Goal: Task Accomplishment & Management: Use online tool/utility

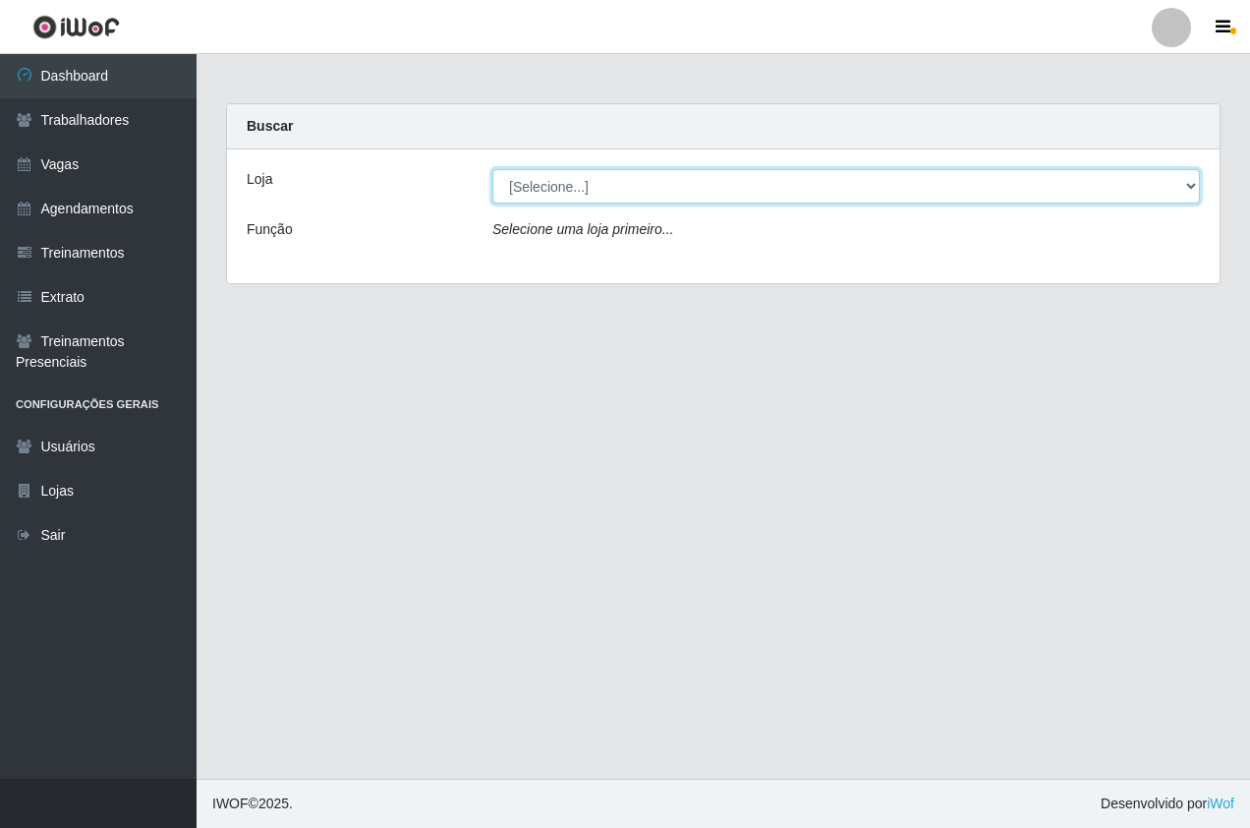
drag, startPoint x: 512, startPoint y: 178, endPoint x: 531, endPoint y: 186, distance: 20.3
click at [512, 178] on select "[Selecione...] Pizza Nostra" at bounding box center [847, 186] width 708 height 34
select select "337"
click at [493, 169] on select "[Selecione...] Pizza Nostra" at bounding box center [847, 186] width 708 height 34
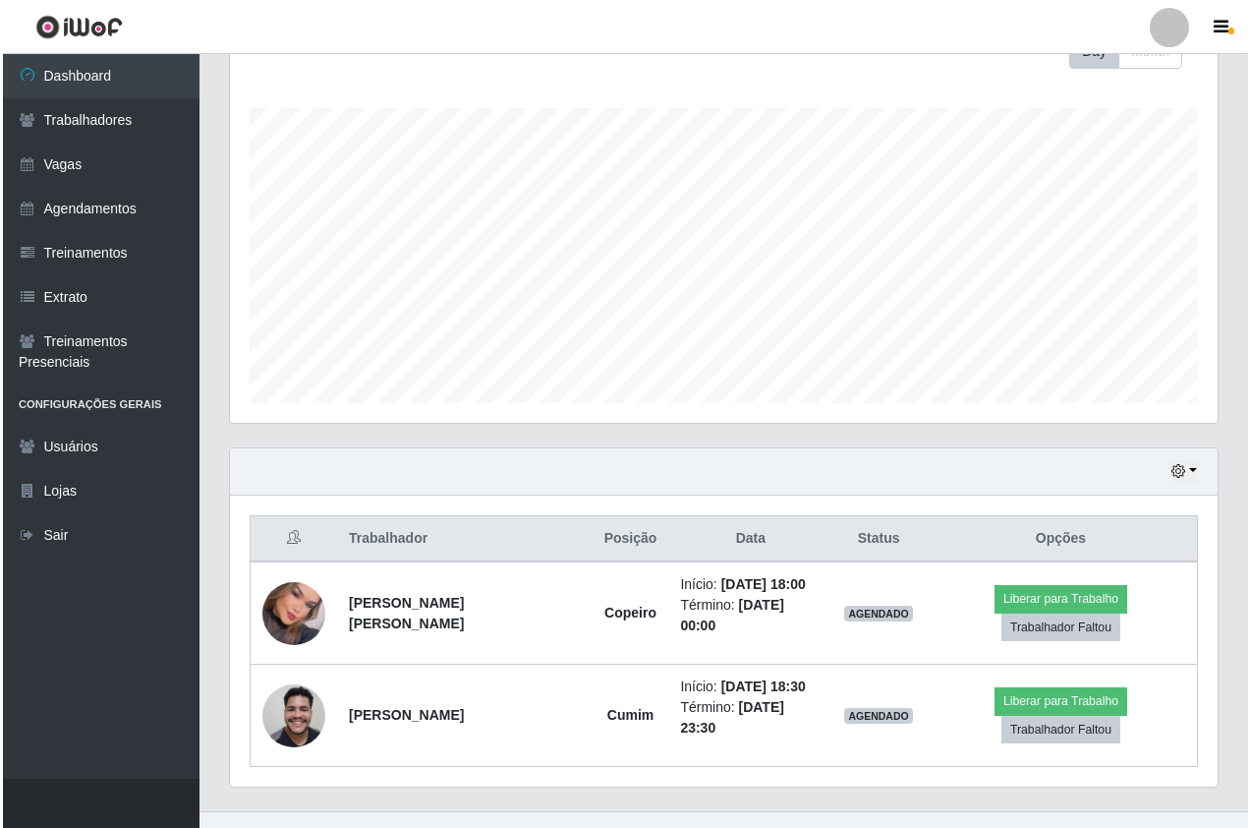
scroll to position [408, 988]
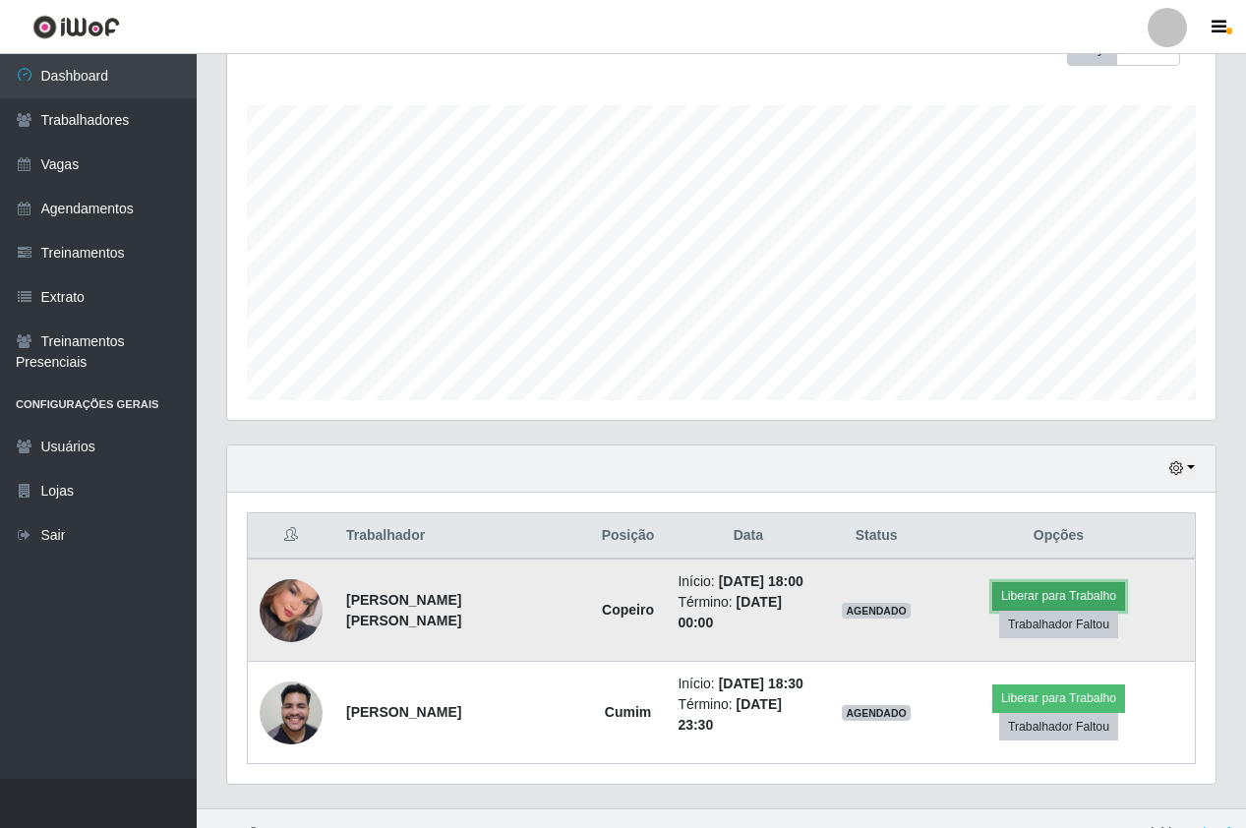
click at [1001, 593] on button "Liberar para Trabalho" at bounding box center [1058, 596] width 133 height 28
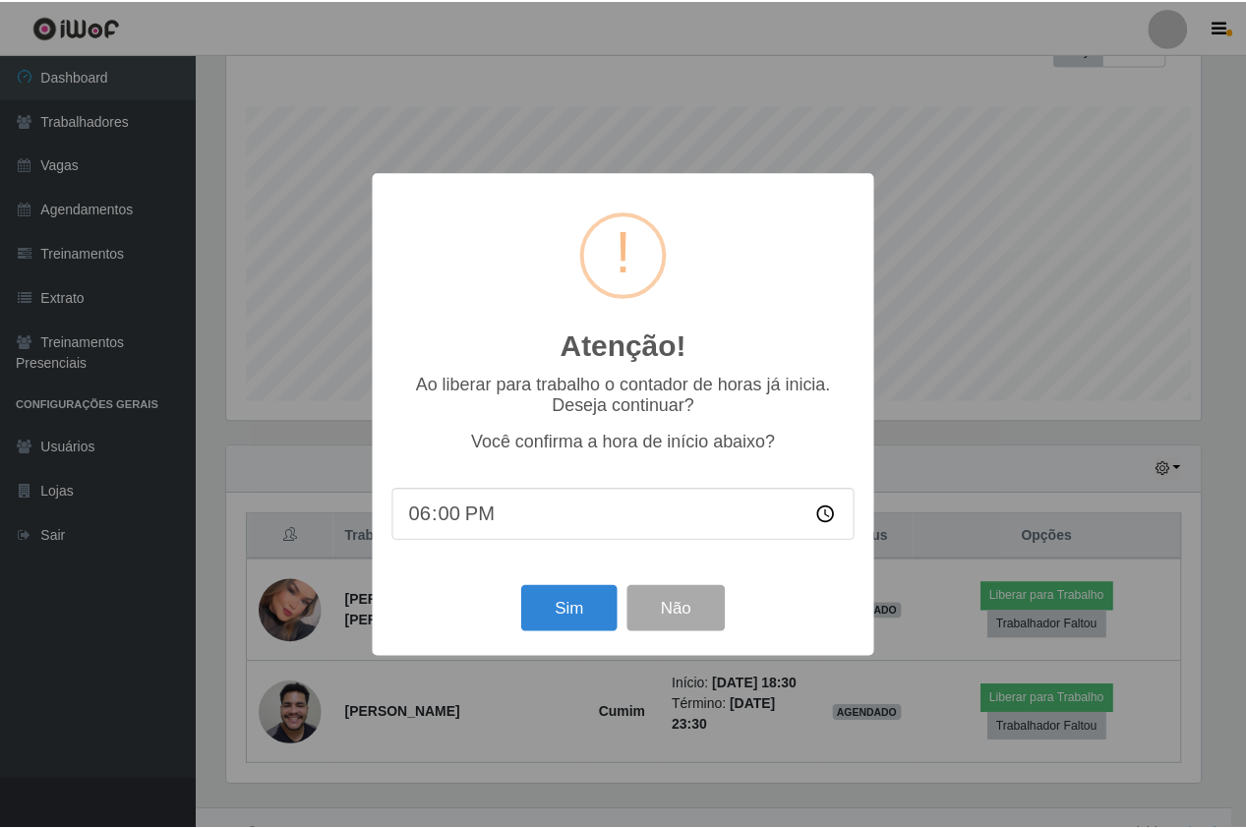
scroll to position [408, 978]
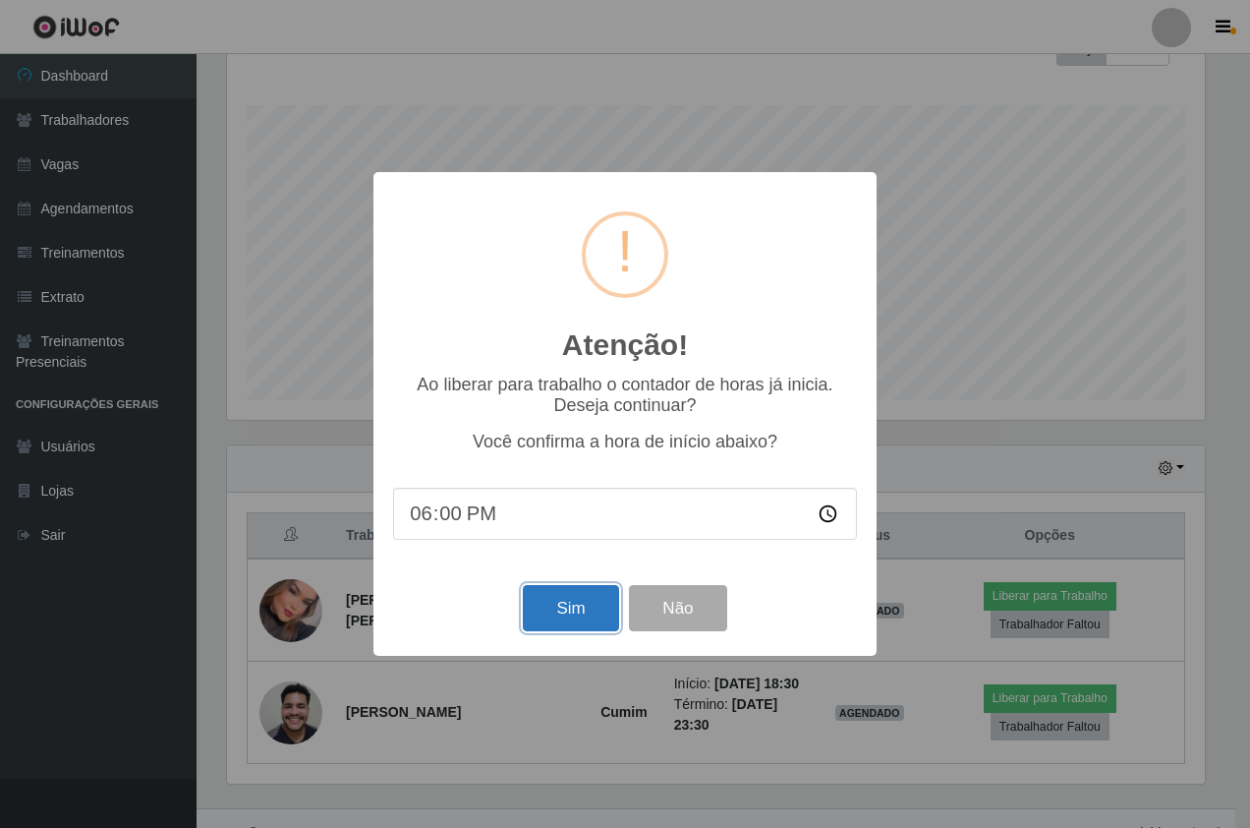
click at [568, 615] on button "Sim" at bounding box center [570, 608] width 95 height 46
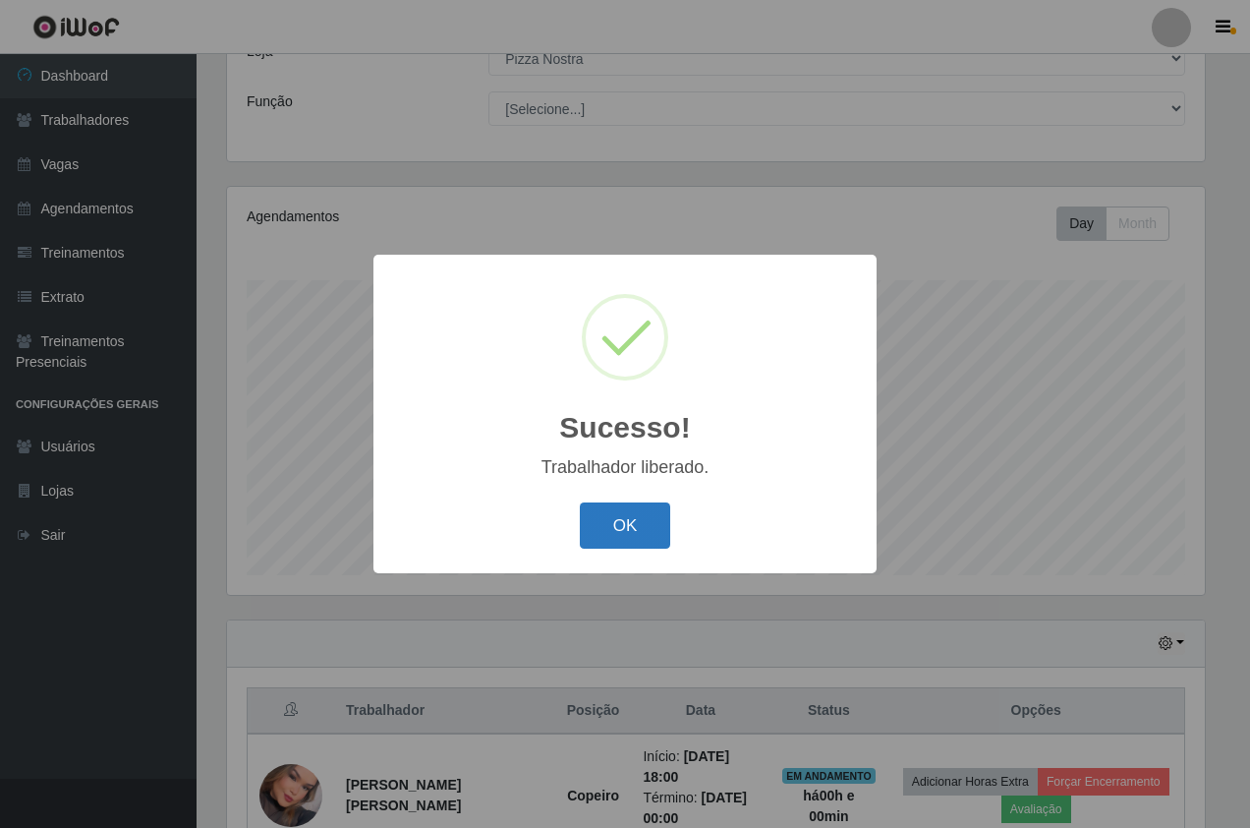
click at [611, 528] on button "OK" at bounding box center [625, 525] width 91 height 46
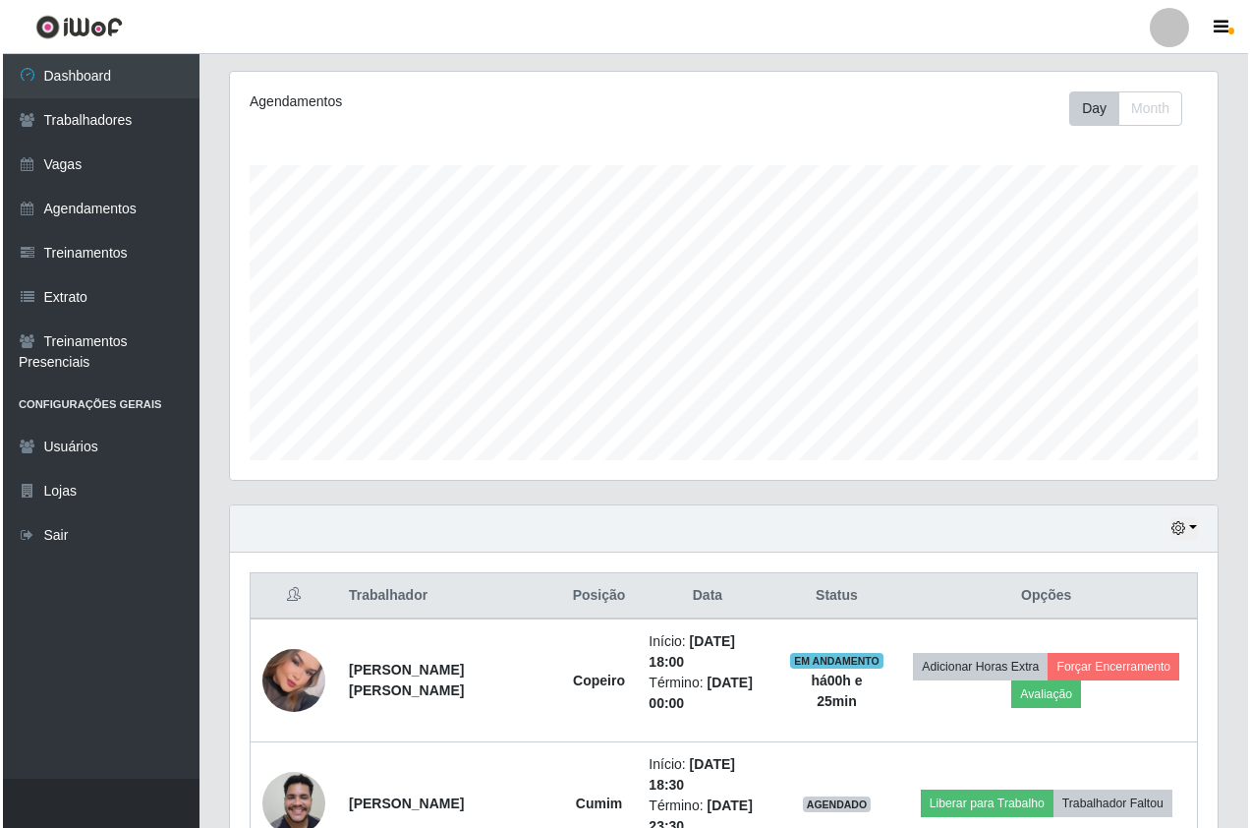
scroll to position [332, 0]
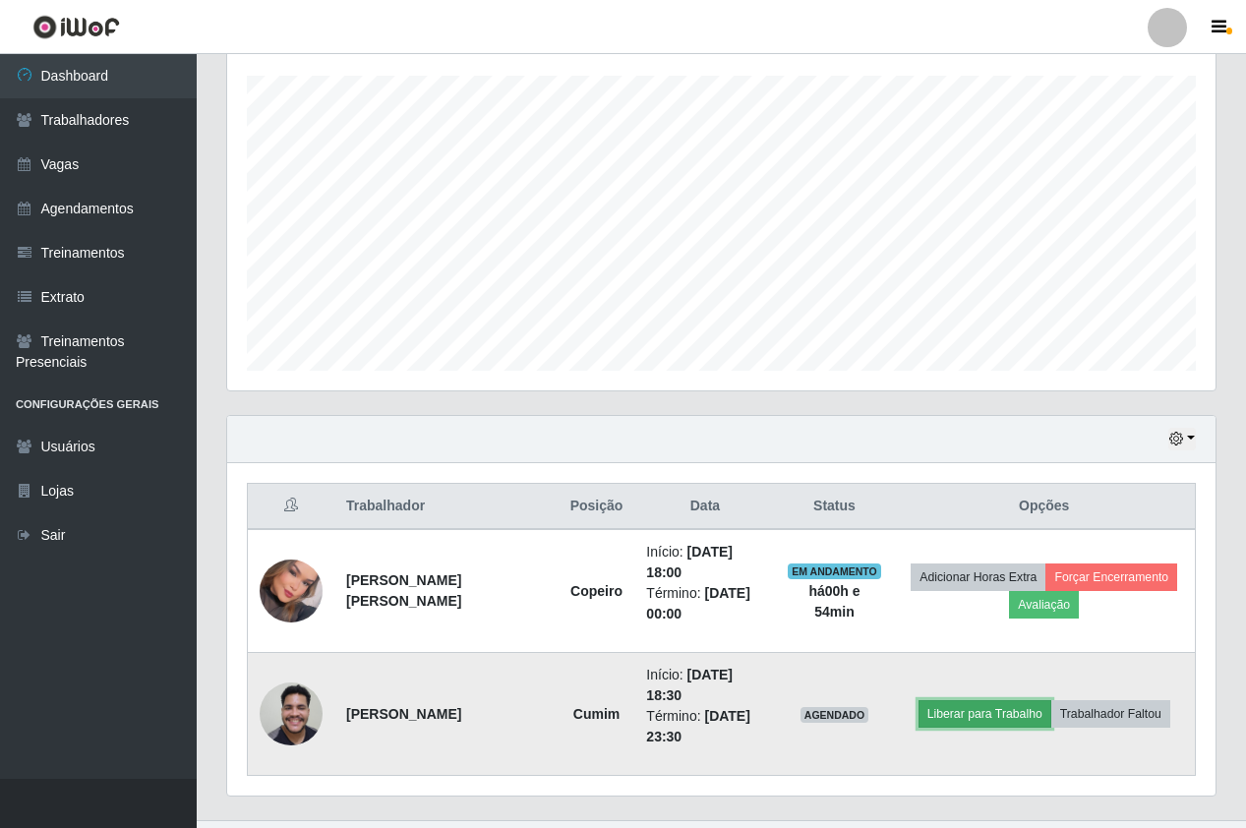
click at [953, 700] on button "Liberar para Trabalho" at bounding box center [984, 714] width 133 height 28
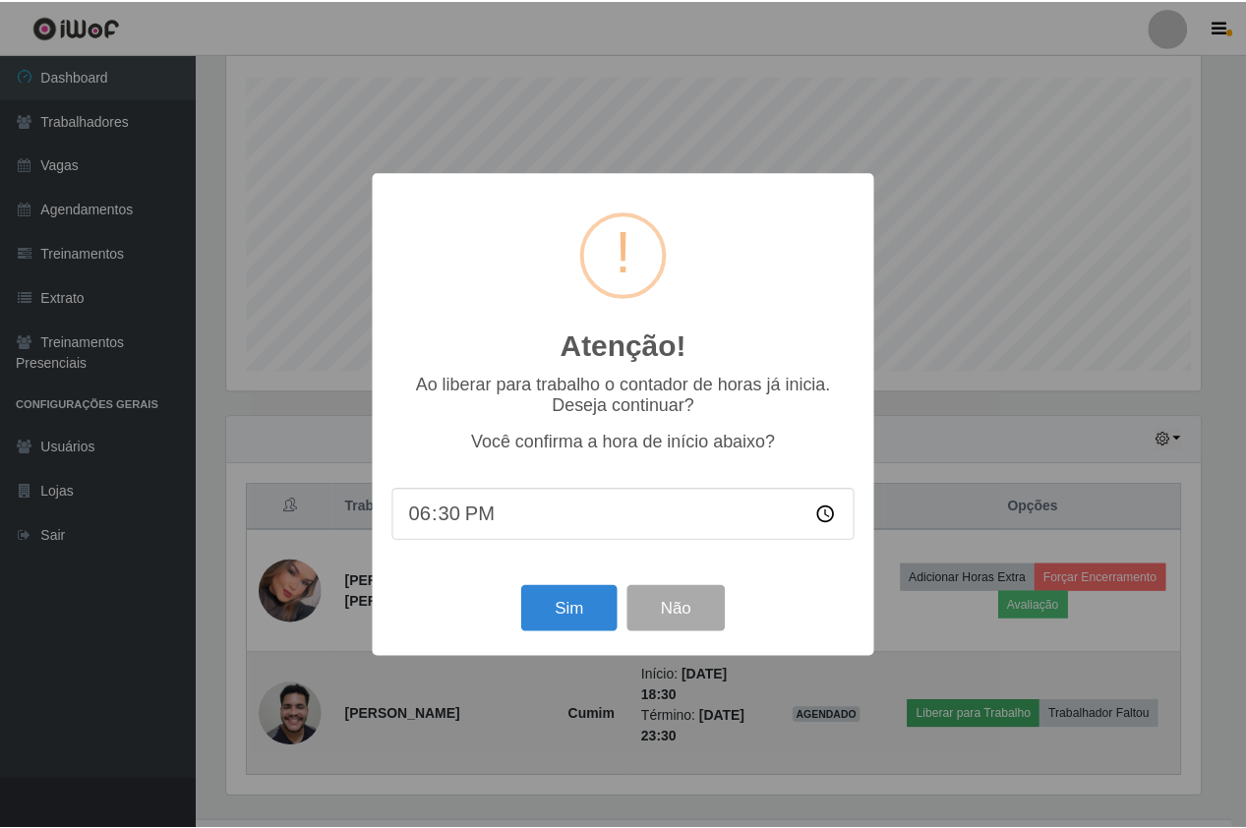
scroll to position [408, 978]
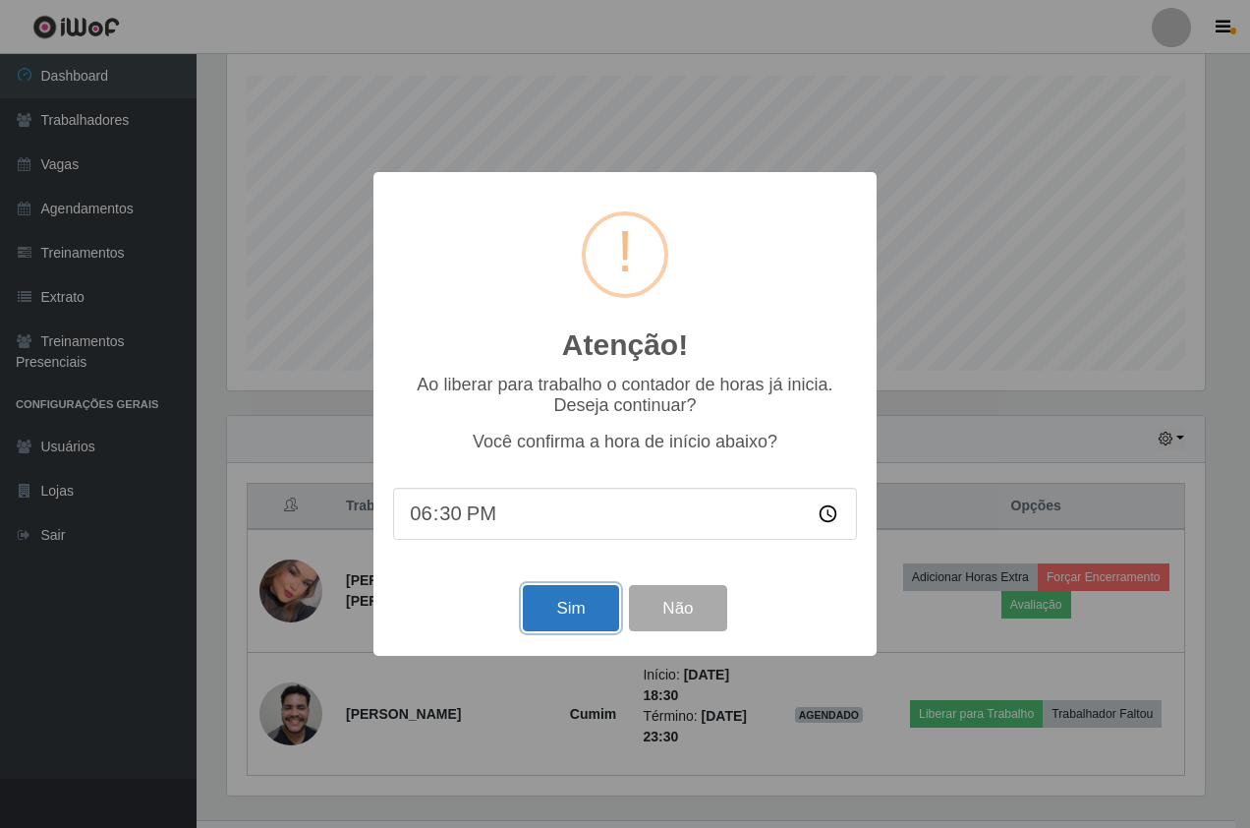
click at [557, 624] on button "Sim" at bounding box center [570, 608] width 95 height 46
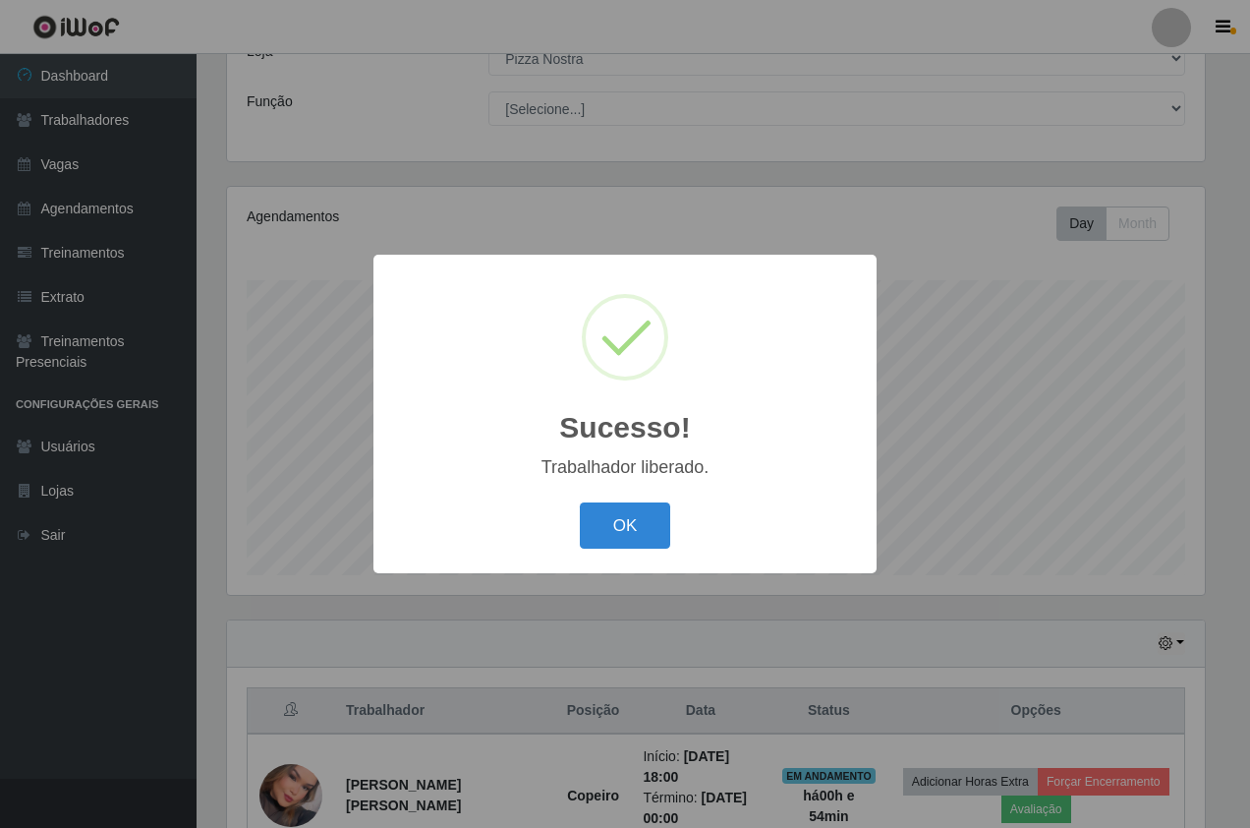
click at [874, 226] on div "Sucesso! × Trabalhador liberado. OK Cancel" at bounding box center [625, 414] width 1250 height 828
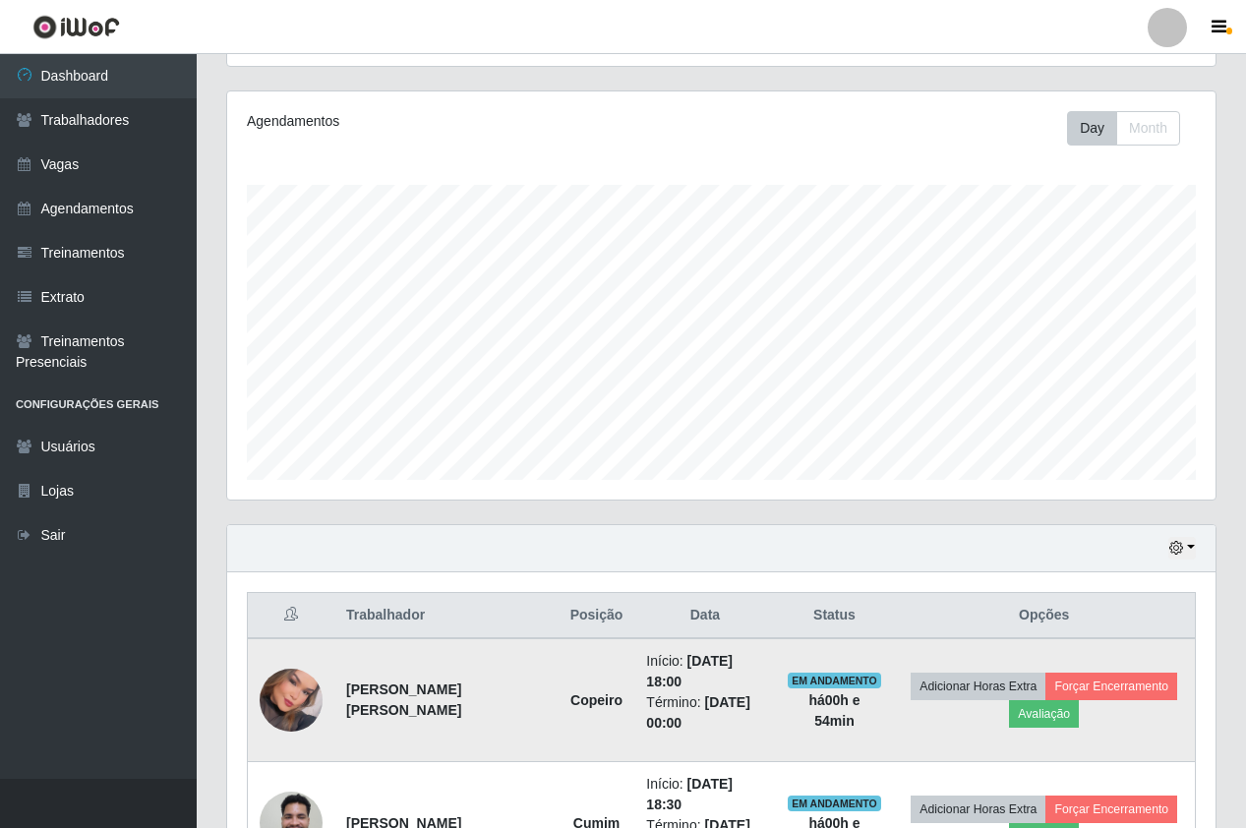
scroll to position [332, 0]
